Goal: Find specific page/section: Find specific page/section

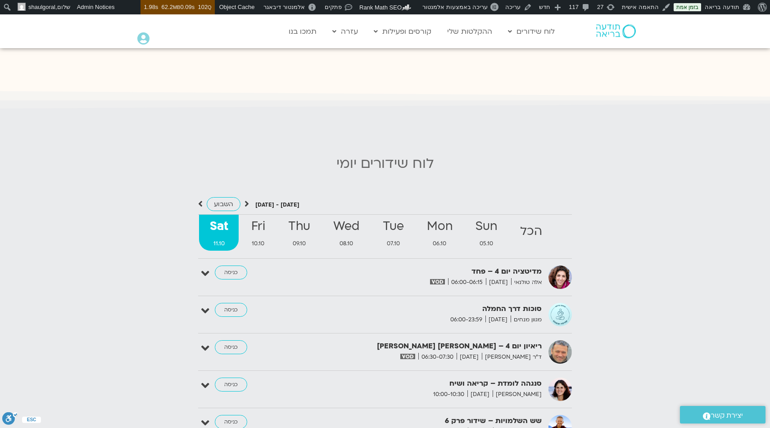
scroll to position [823, 0]
drag, startPoint x: 443, startPoint y: 155, endPoint x: 326, endPoint y: 155, distance: 117.1
click at [326, 156] on h2 "לוח שידורים יומי" at bounding box center [385, 164] width 761 height 16
drag, startPoint x: 326, startPoint y: 155, endPoint x: 436, endPoint y: 155, distance: 110.4
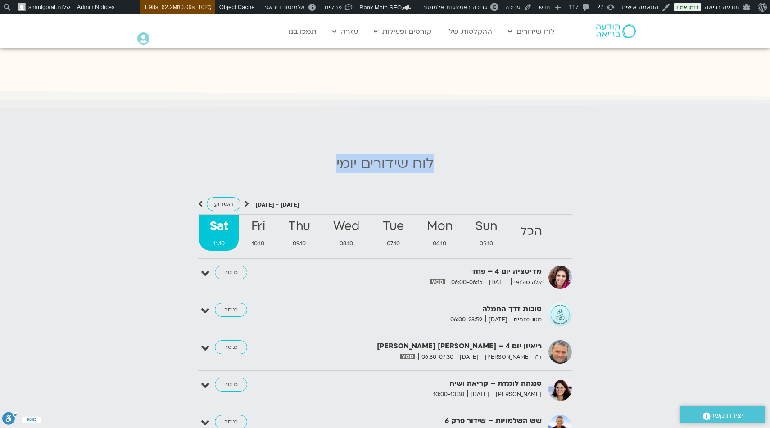
click at [436, 156] on h2 "לוח שידורים יומי" at bounding box center [385, 164] width 761 height 16
drag, startPoint x: 436, startPoint y: 155, endPoint x: 279, endPoint y: 155, distance: 157.2
click at [278, 156] on h2 "לוח שידורים יומי" at bounding box center [385, 164] width 761 height 16
click at [279, 156] on h2 "לוח שידורים יומי" at bounding box center [385, 164] width 761 height 16
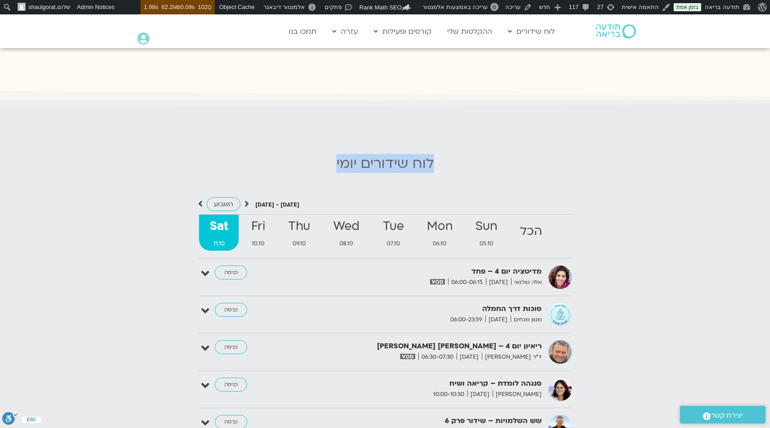
drag, startPoint x: 279, startPoint y: 155, endPoint x: 501, endPoint y: 158, distance: 222.1
click at [501, 158] on h2 "לוח שידורים יומי" at bounding box center [385, 164] width 761 height 16
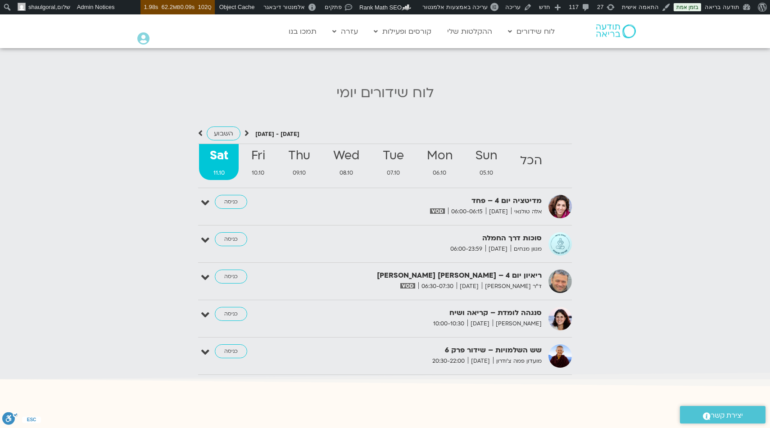
scroll to position [923, 0]
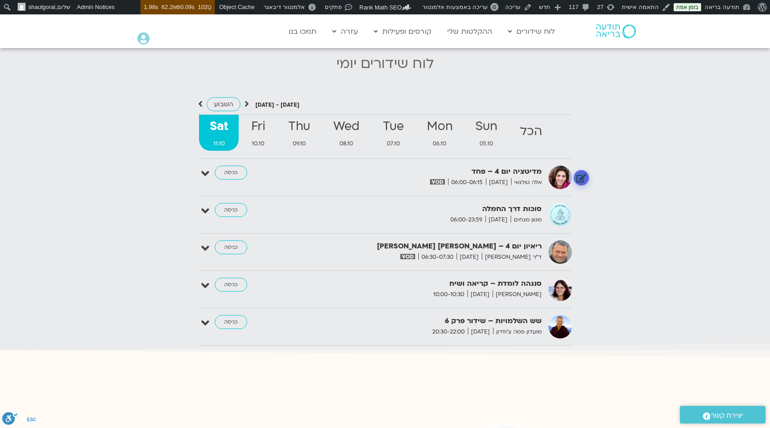
click at [586, 172] on link at bounding box center [582, 178] width 16 height 16
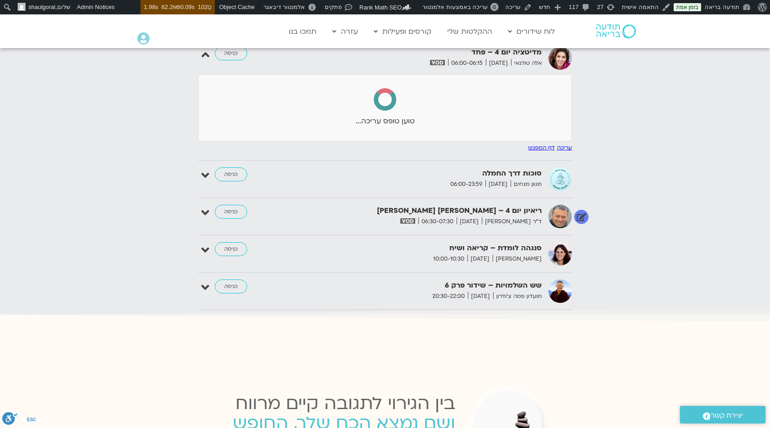
select select
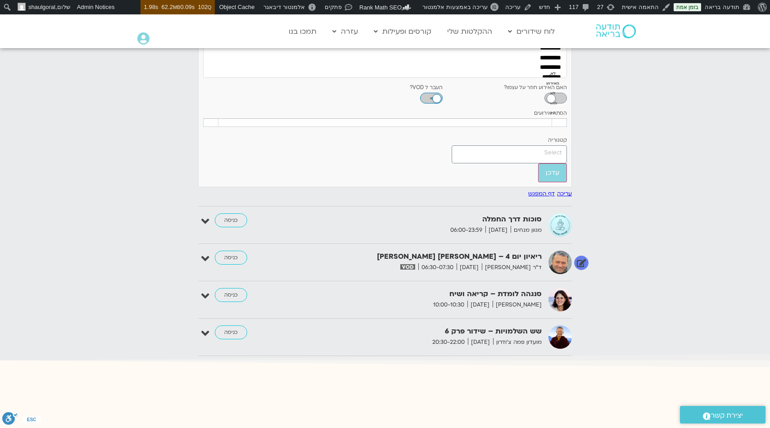
scroll to position [1255, 0]
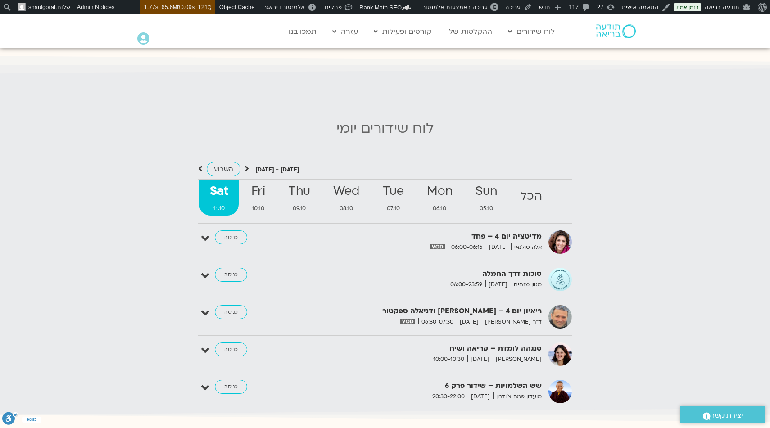
scroll to position [977, 0]
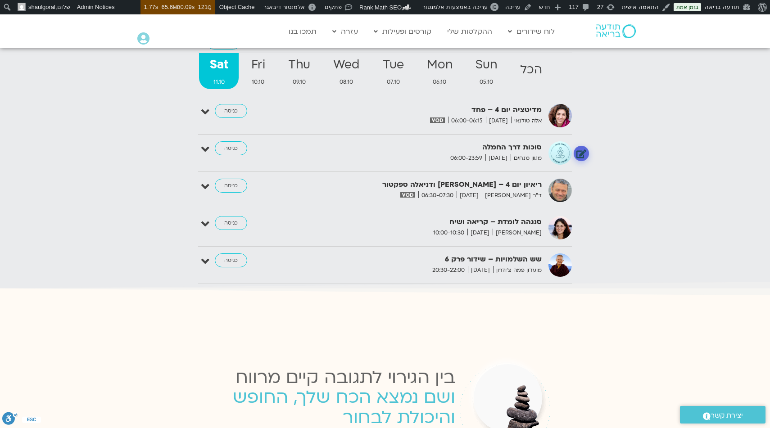
click at [578, 158] on link at bounding box center [582, 154] width 16 height 16
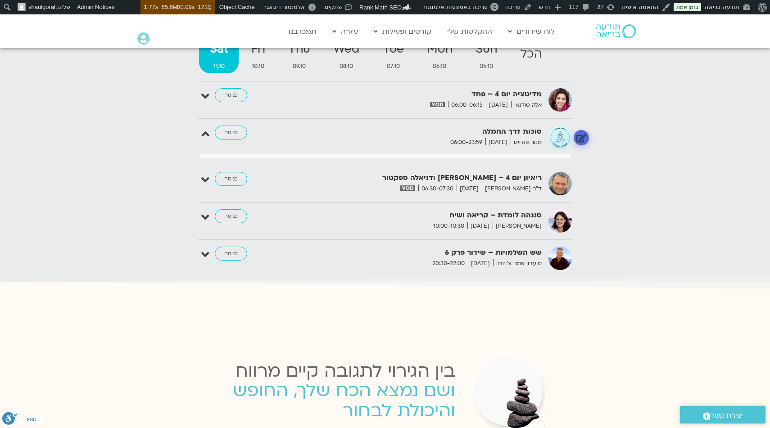
scroll to position [1061, 0]
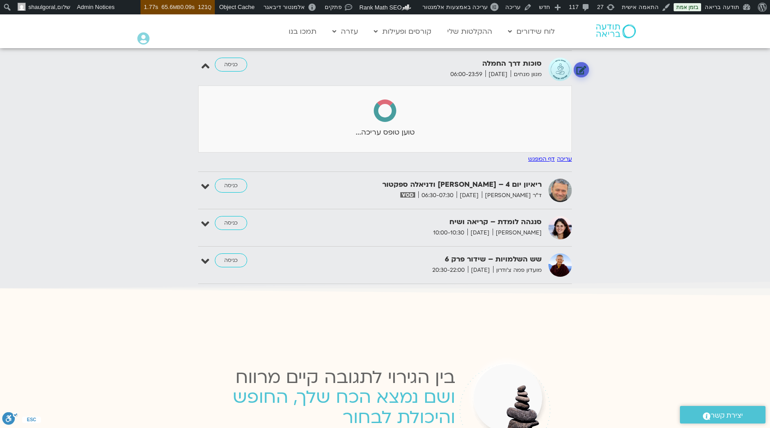
select select
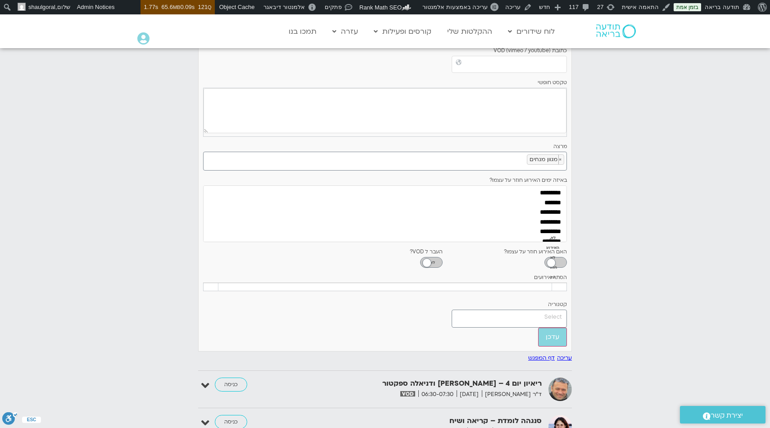
scroll to position [1336, 0]
